Goal: Transaction & Acquisition: Book appointment/travel/reservation

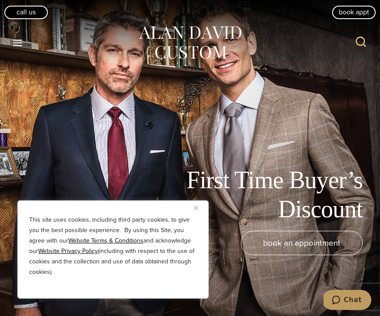
click at [246, 176] on div "First Time Buyer’s Discount book an appointment" at bounding box center [190, 158] width 380 height 316
click at [198, 208] on img "Close" at bounding box center [196, 208] width 4 height 4
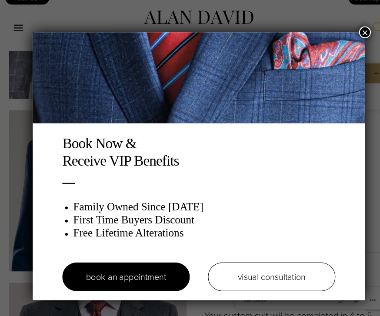
click at [352, 39] on button "×" at bounding box center [348, 44] width 11 height 11
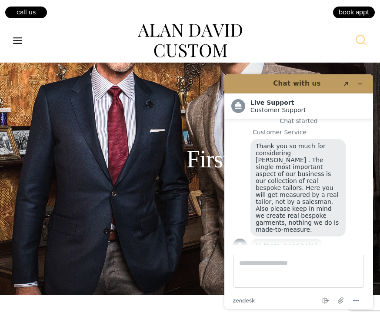
scroll to position [20, 0]
